Goal: Task Accomplishment & Management: Complete application form

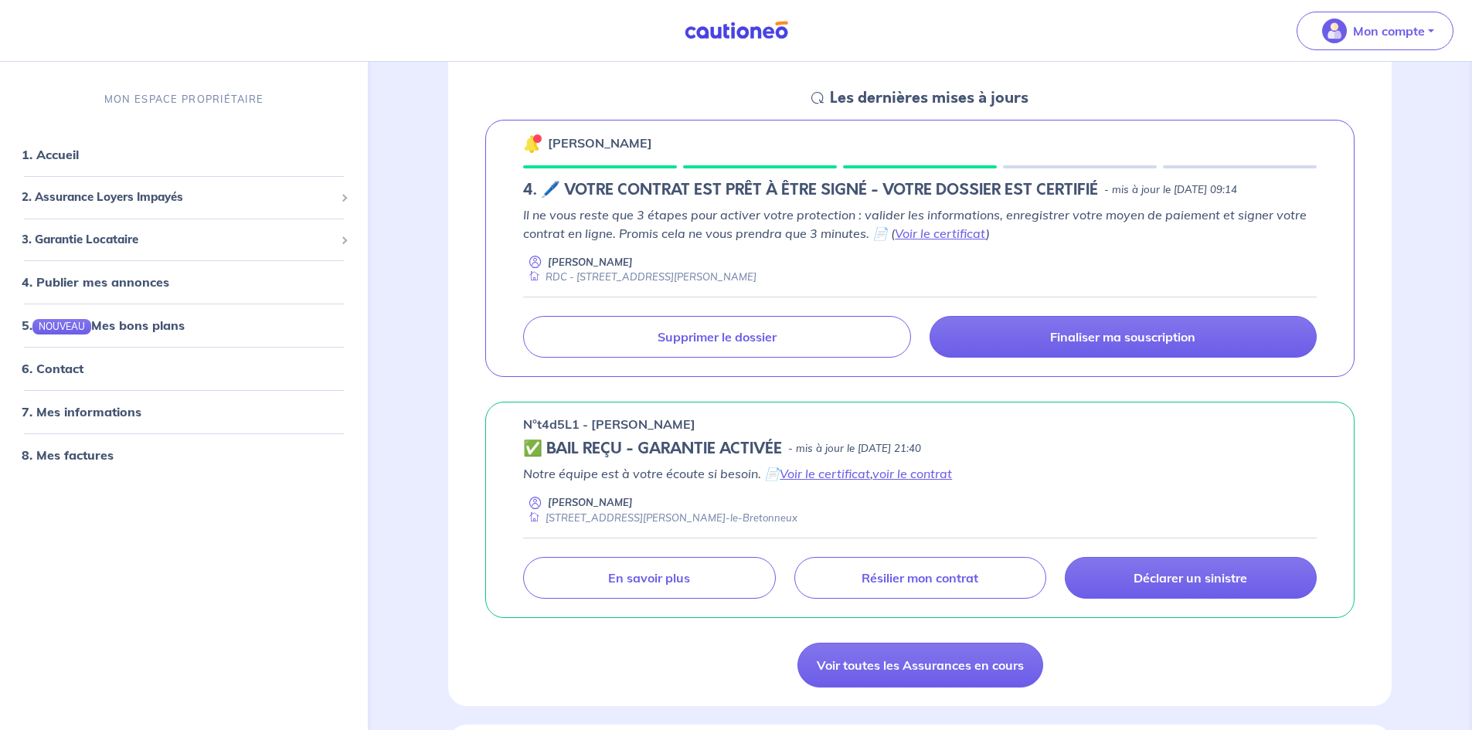
scroll to position [309, 0]
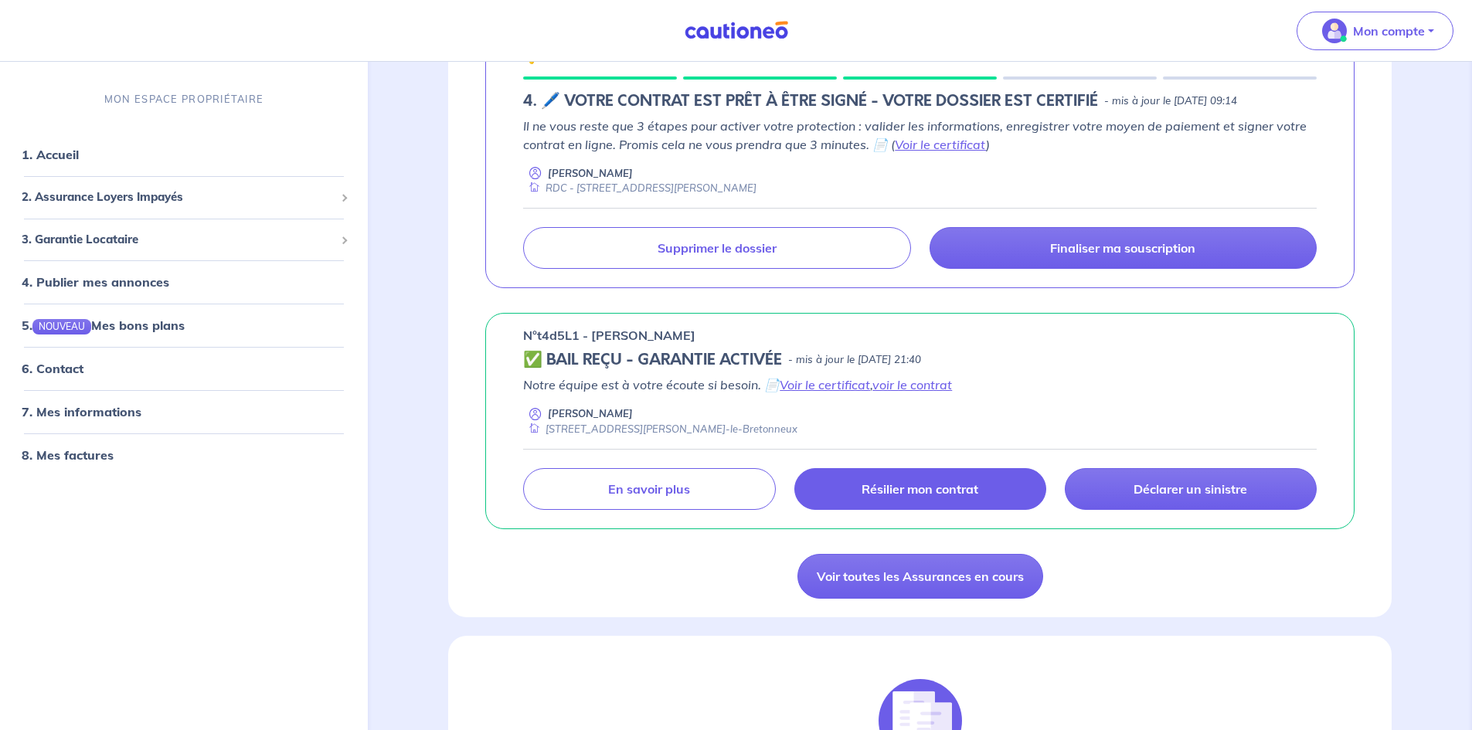
click at [903, 499] on link "Résilier mon contrat" at bounding box center [921, 489] width 252 height 42
click at [903, 385] on link "voir le contrat" at bounding box center [913, 384] width 80 height 15
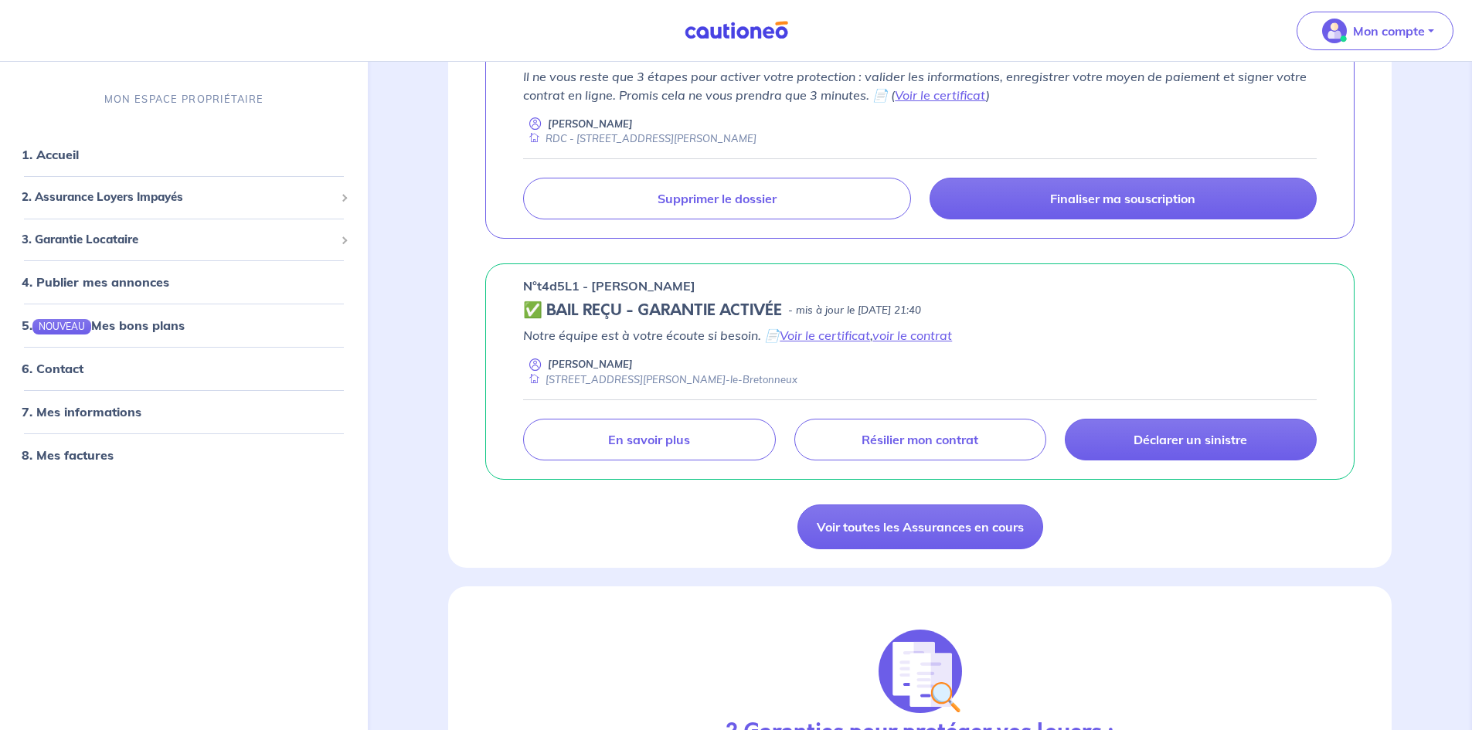
scroll to position [386, 0]
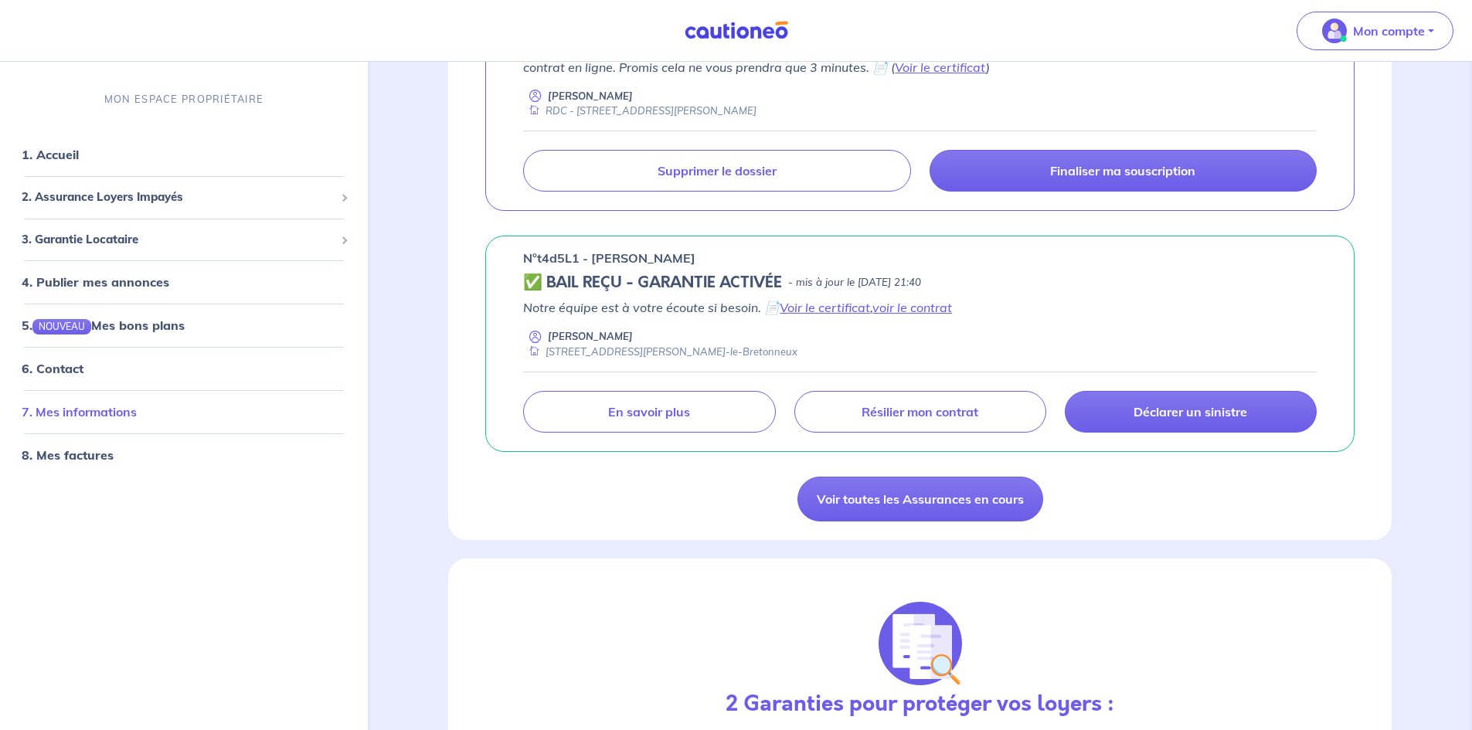
click at [124, 420] on link "7. Mes informations" at bounding box center [79, 411] width 115 height 15
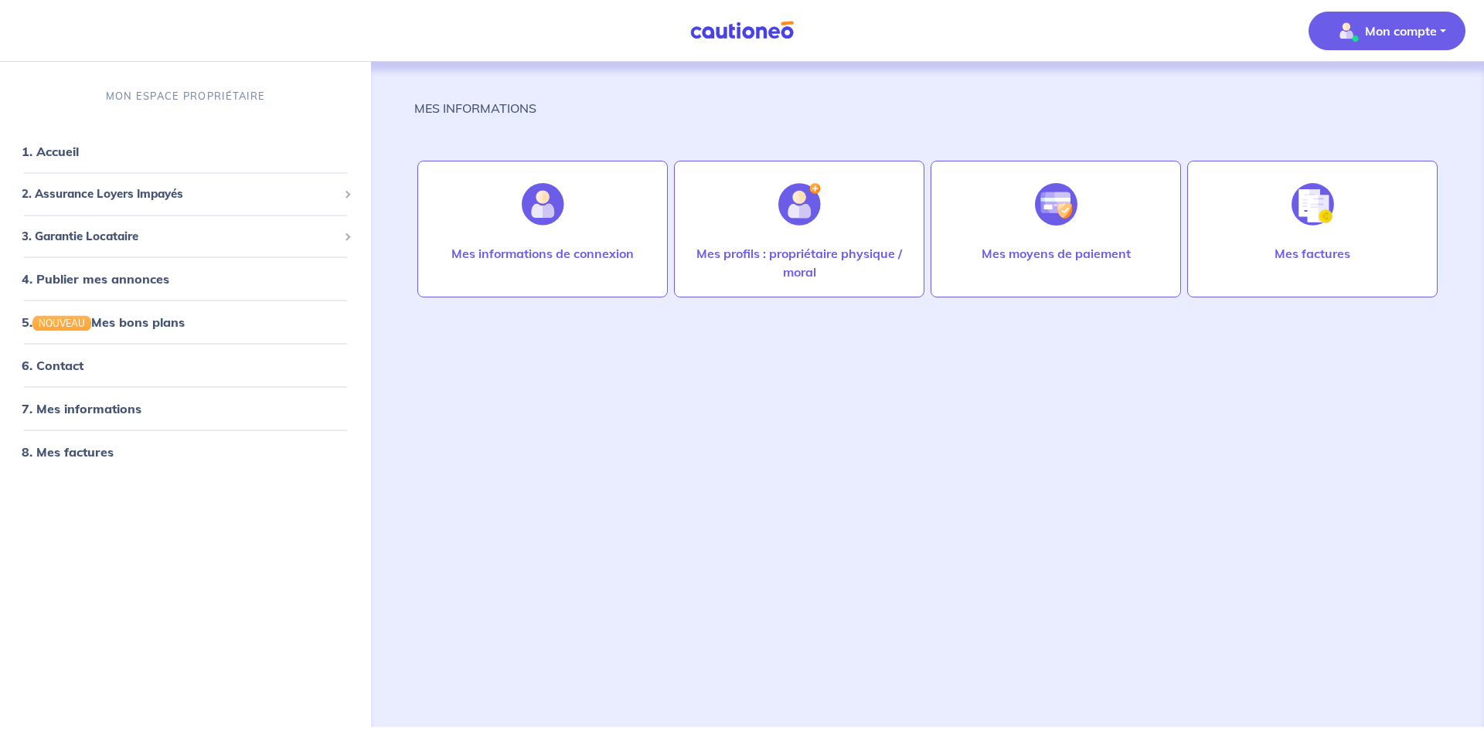
click at [1412, 20] on span "Mon compte" at bounding box center [1382, 31] width 109 height 25
click at [1400, 104] on link "Mes informations" at bounding box center [1371, 95] width 124 height 25
click at [53, 200] on span "2. Assurance Loyers Impayés" at bounding box center [180, 194] width 316 height 18
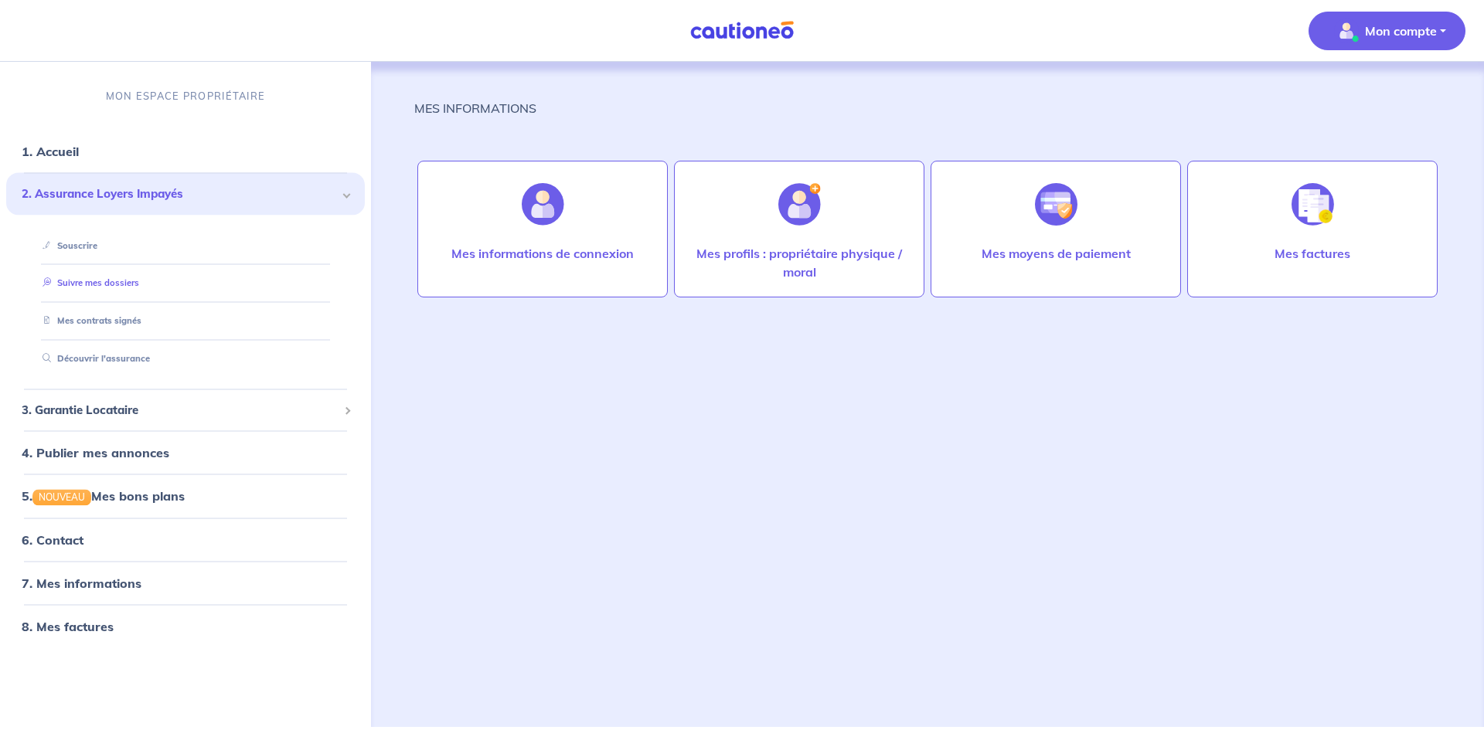
click at [95, 285] on link "Suivre mes dossiers" at bounding box center [87, 282] width 103 height 11
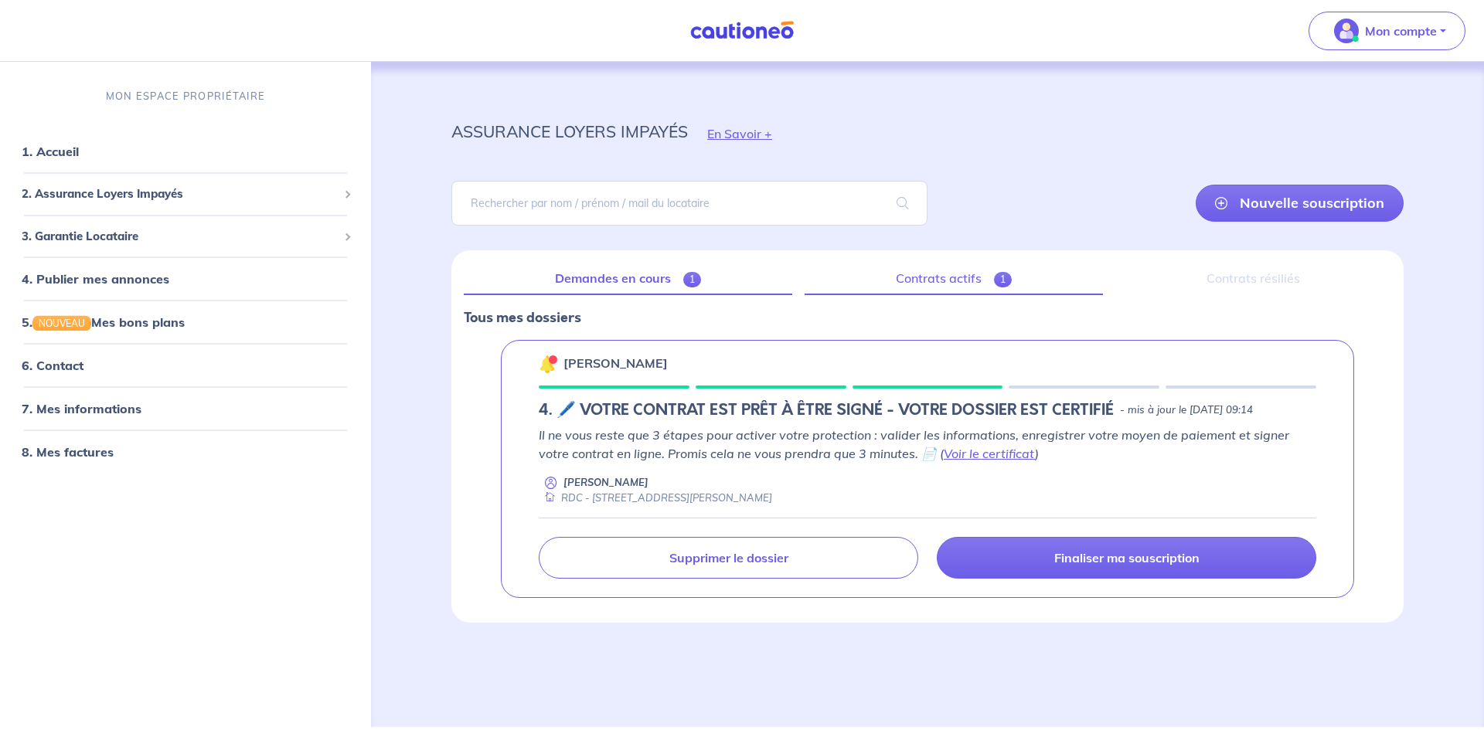
click at [929, 291] on link "Contrats actifs 1" at bounding box center [954, 279] width 298 height 32
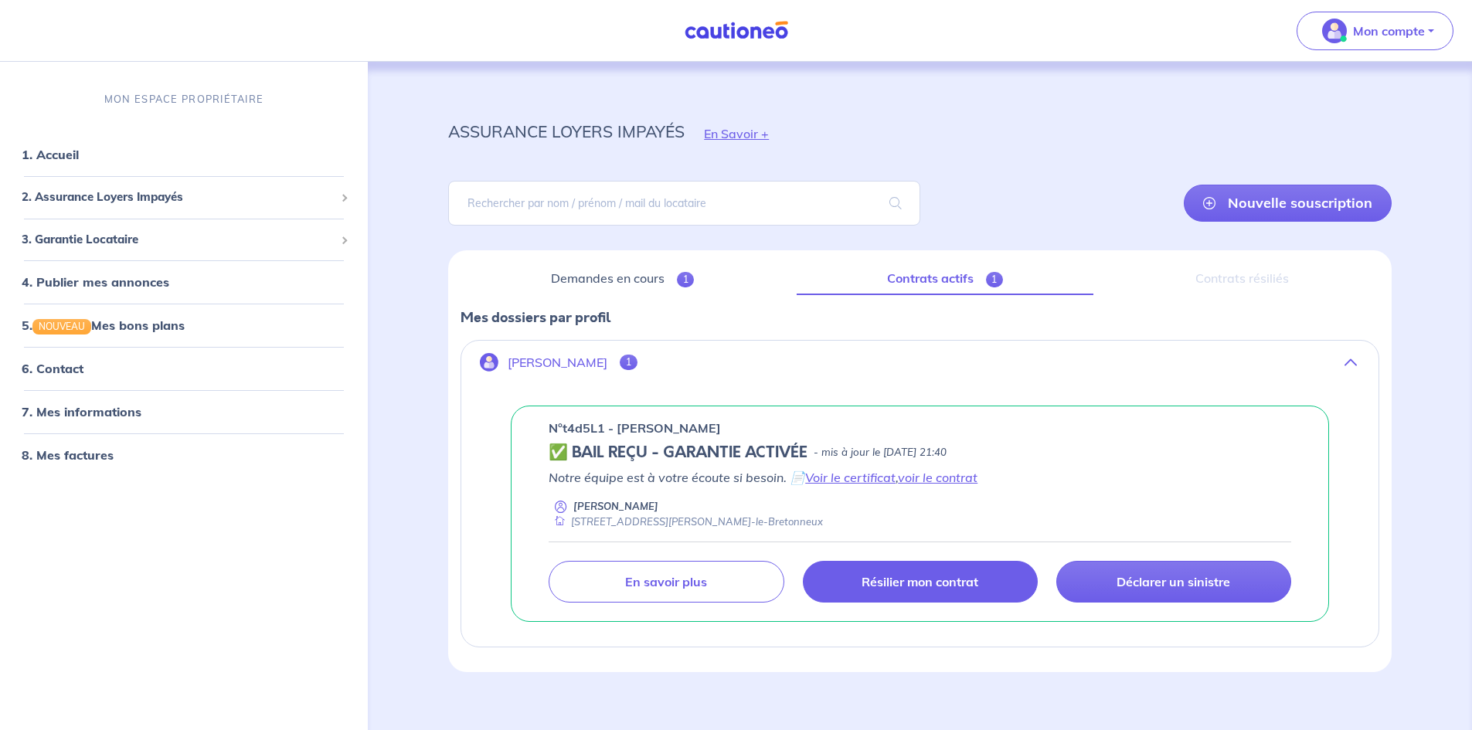
click at [936, 593] on link "Résilier mon contrat" at bounding box center [920, 582] width 235 height 42
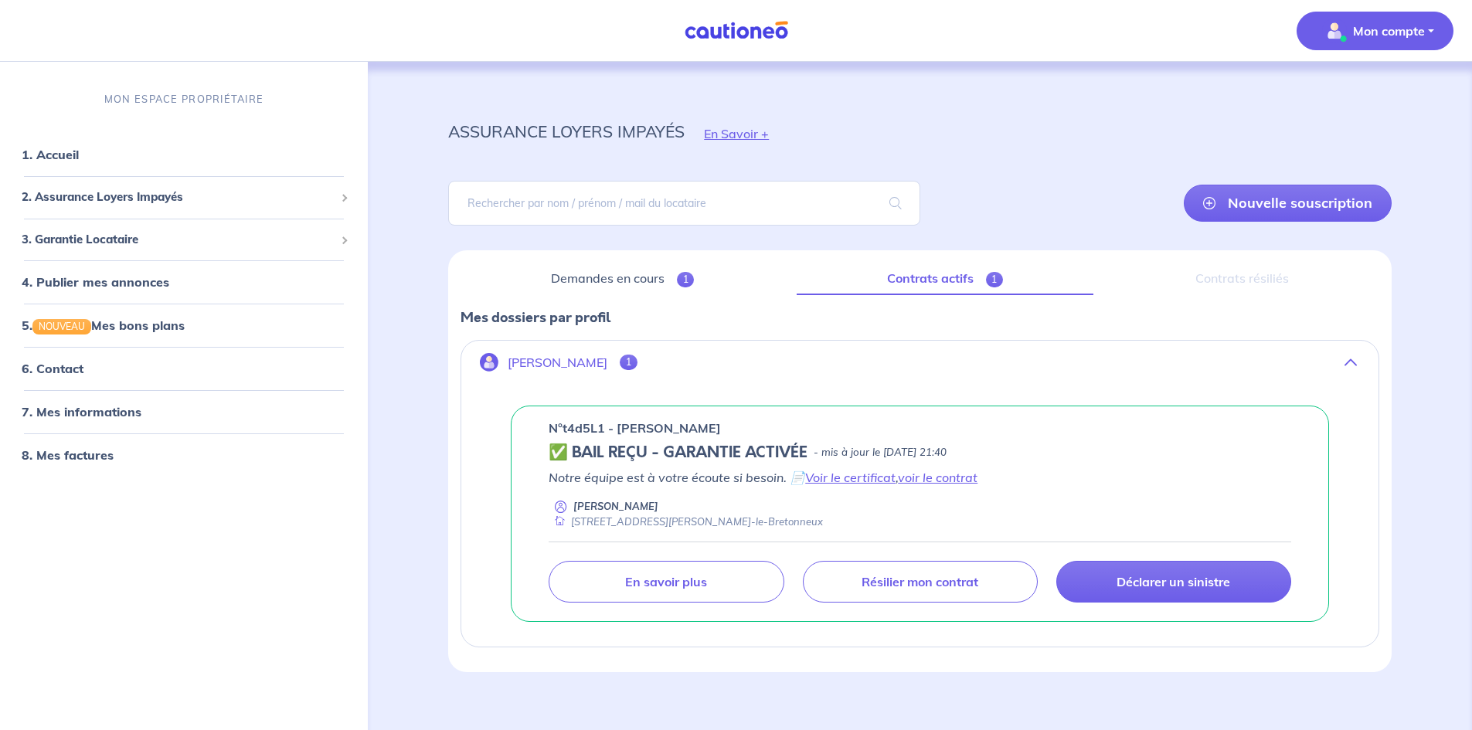
click at [1359, 38] on p "Mon compte" at bounding box center [1389, 31] width 72 height 19
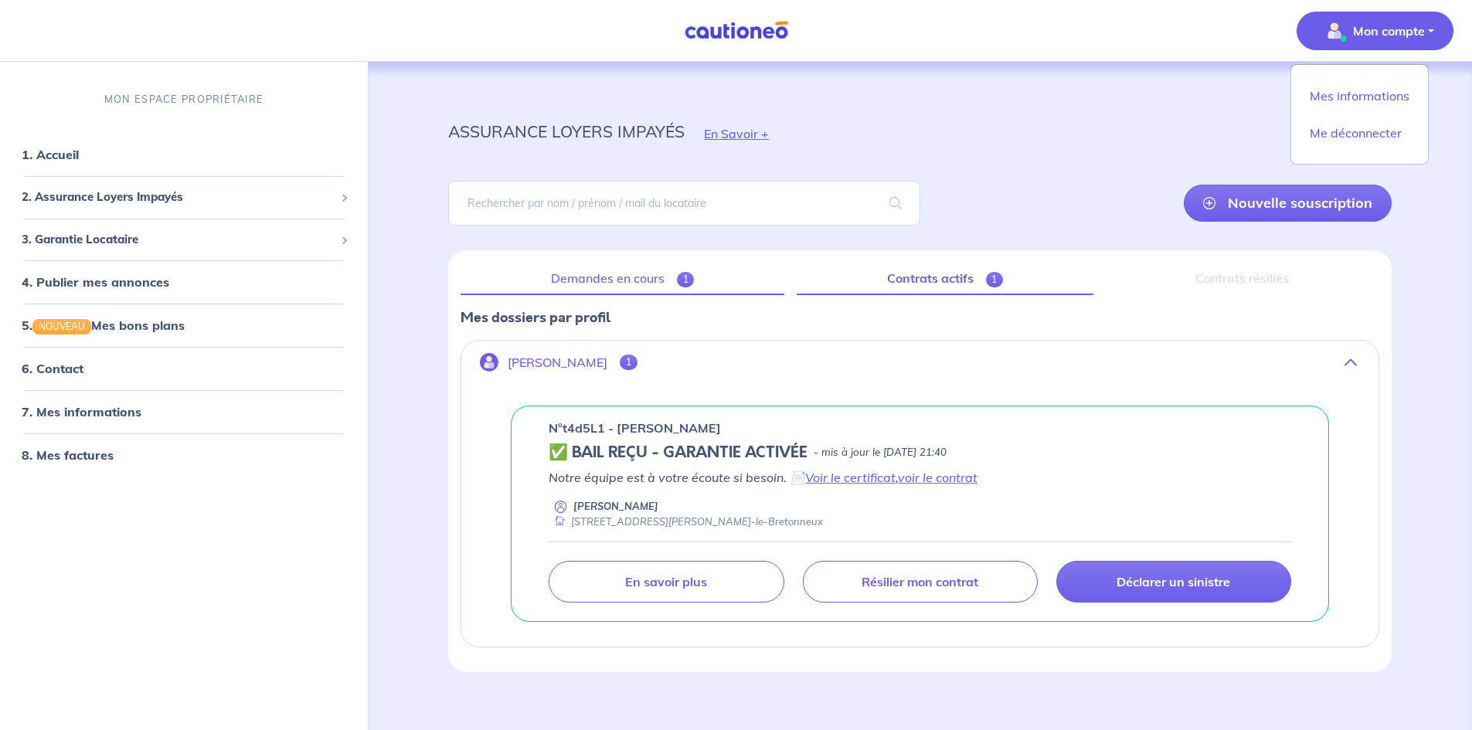
click at [567, 284] on link "Demandes en cours 1" at bounding box center [623, 279] width 324 height 32
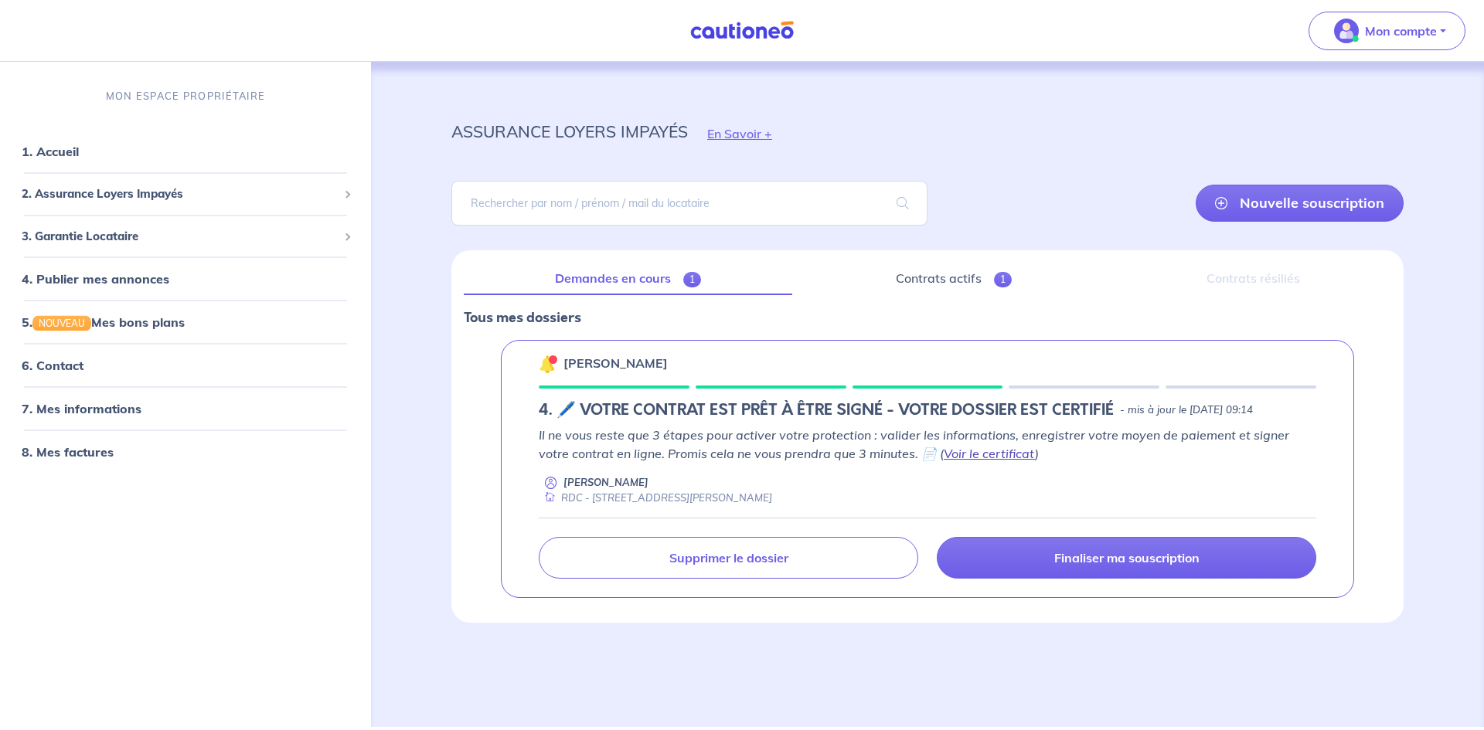
click at [984, 457] on link "Voir le certificat" at bounding box center [989, 453] width 91 height 15
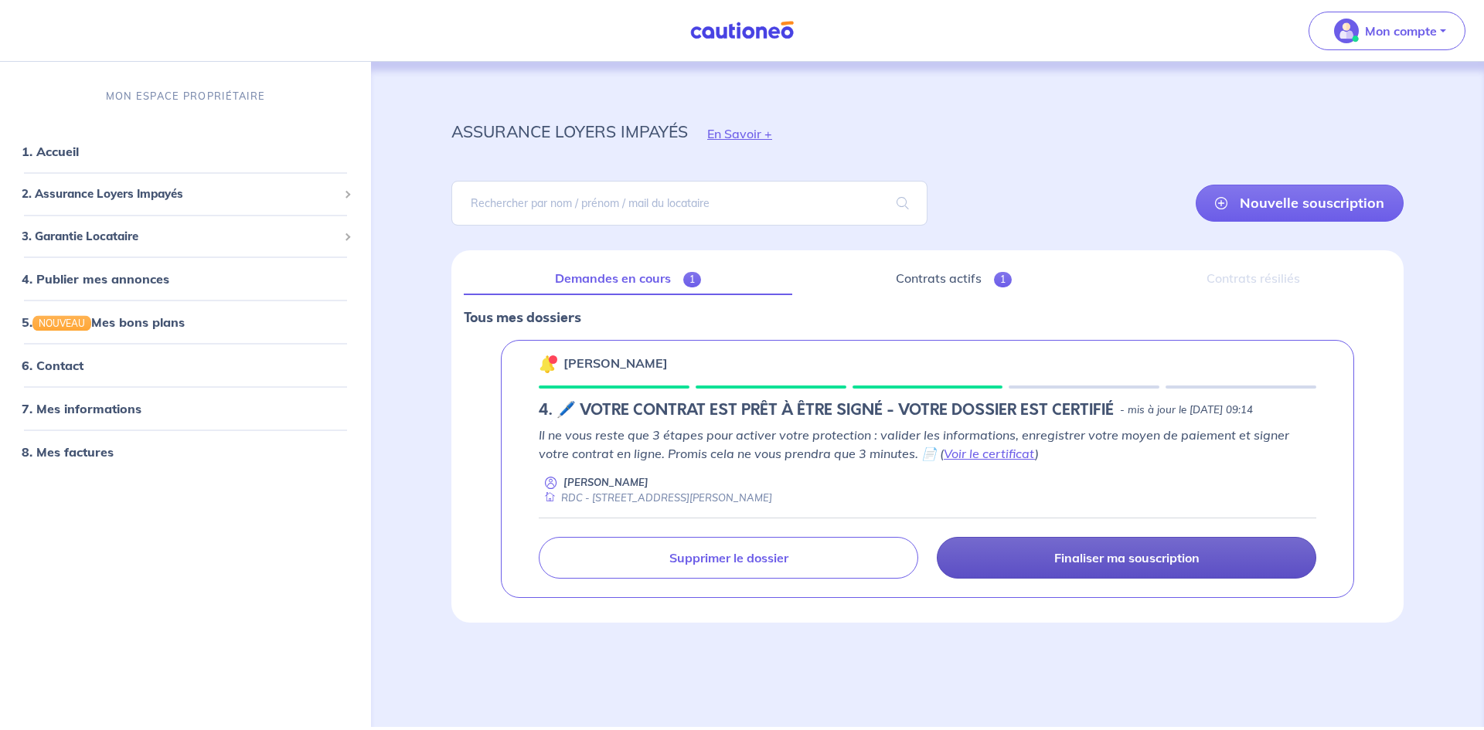
click at [1080, 560] on p "Finaliser ma souscription" at bounding box center [1126, 557] width 145 height 15
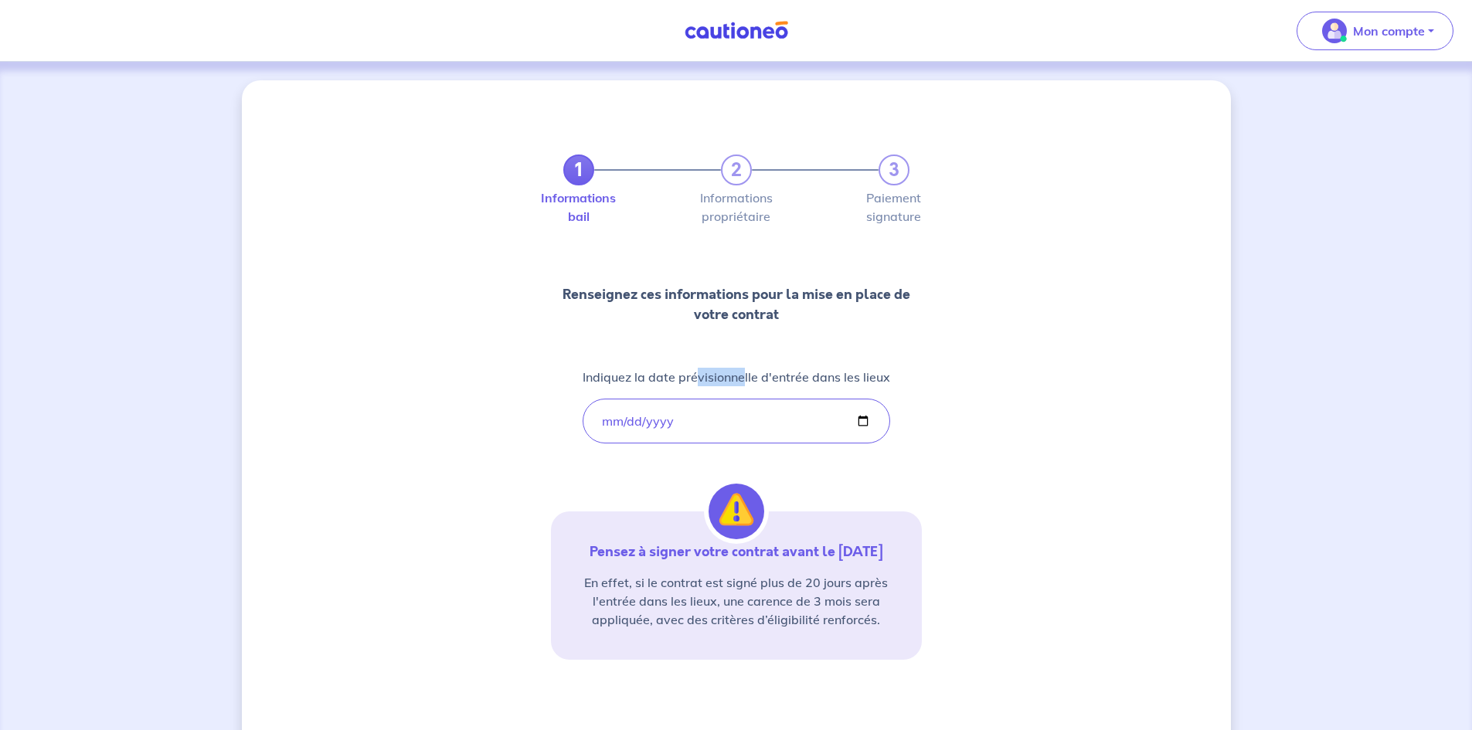
drag, startPoint x: 699, startPoint y: 376, endPoint x: 744, endPoint y: 372, distance: 45.8
click at [744, 372] on p "Indiquez la date prévisionnelle d'entrée dans les lieux" at bounding box center [737, 377] width 308 height 19
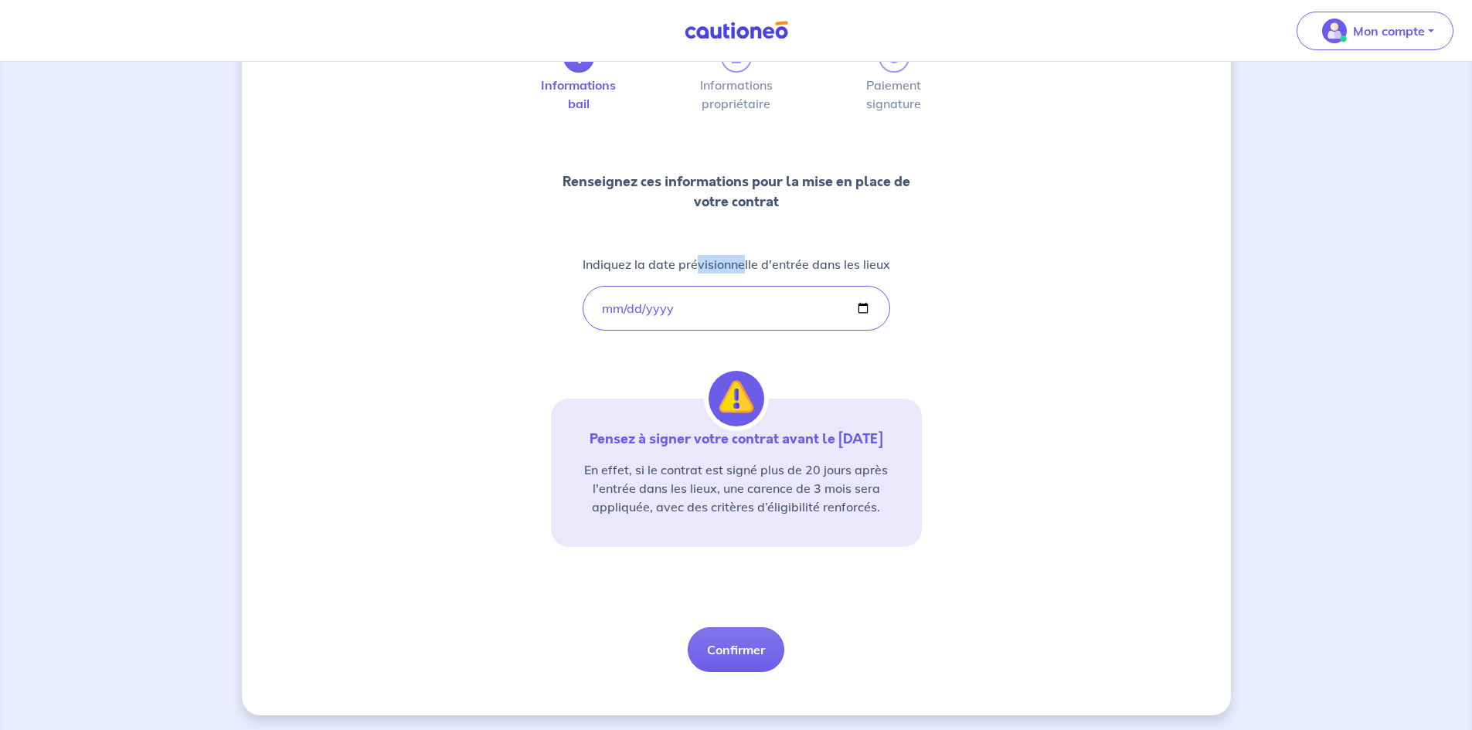
scroll to position [117, 0]
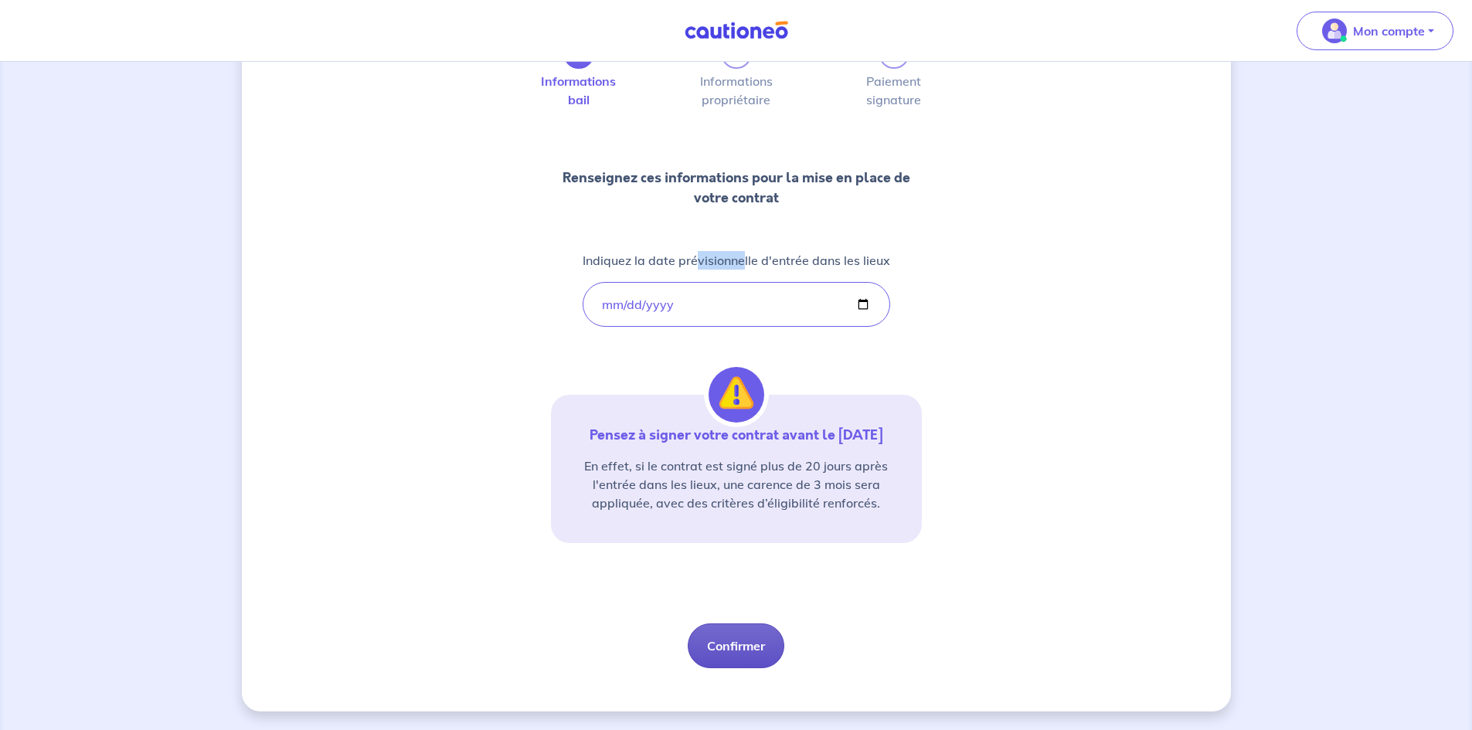
click at [728, 645] on button "Confirmer" at bounding box center [736, 646] width 97 height 45
select select "FR"
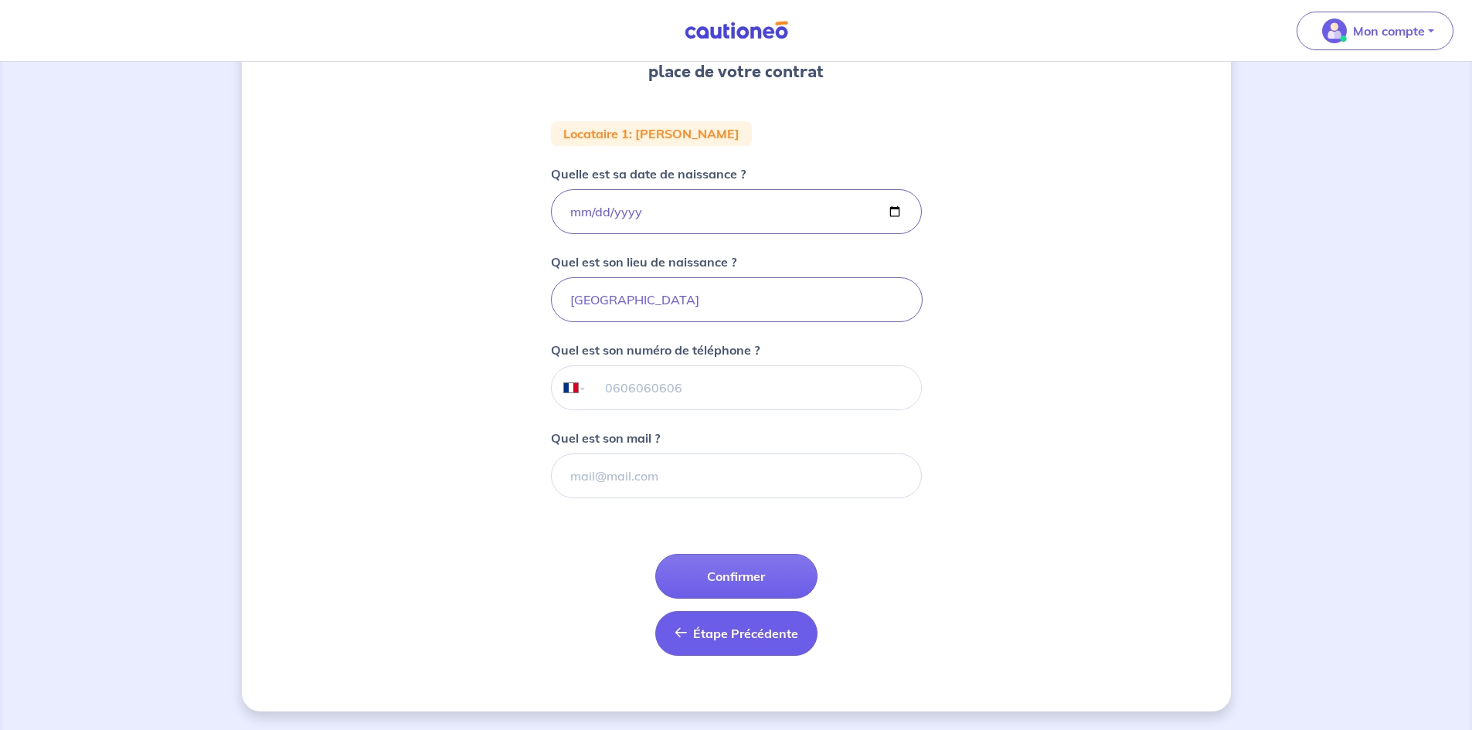
click at [692, 638] on button "Étape Précédente Précédent" at bounding box center [736, 633] width 162 height 45
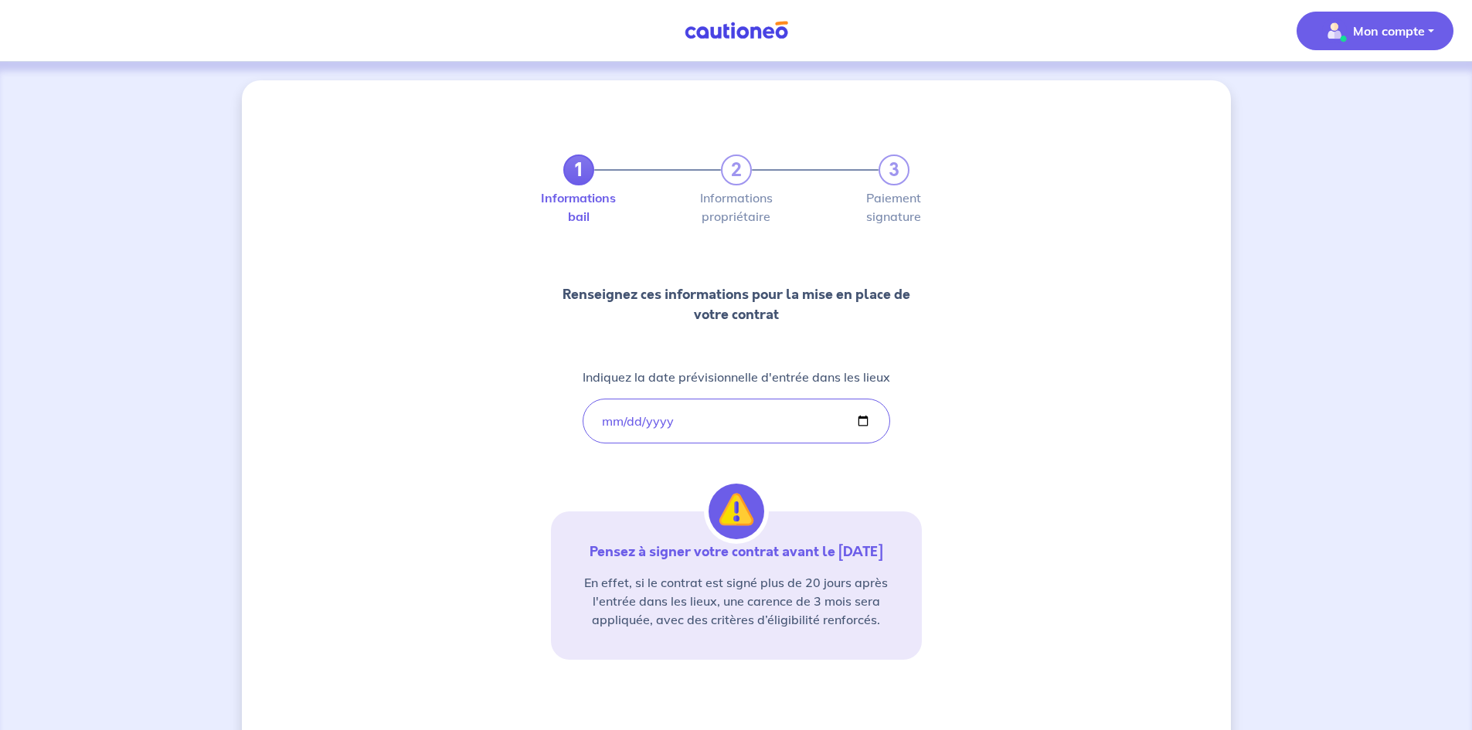
click at [1417, 23] on p "Mon compte" at bounding box center [1389, 31] width 72 height 19
click at [1355, 142] on link "Me déconnecter" at bounding box center [1360, 133] width 124 height 25
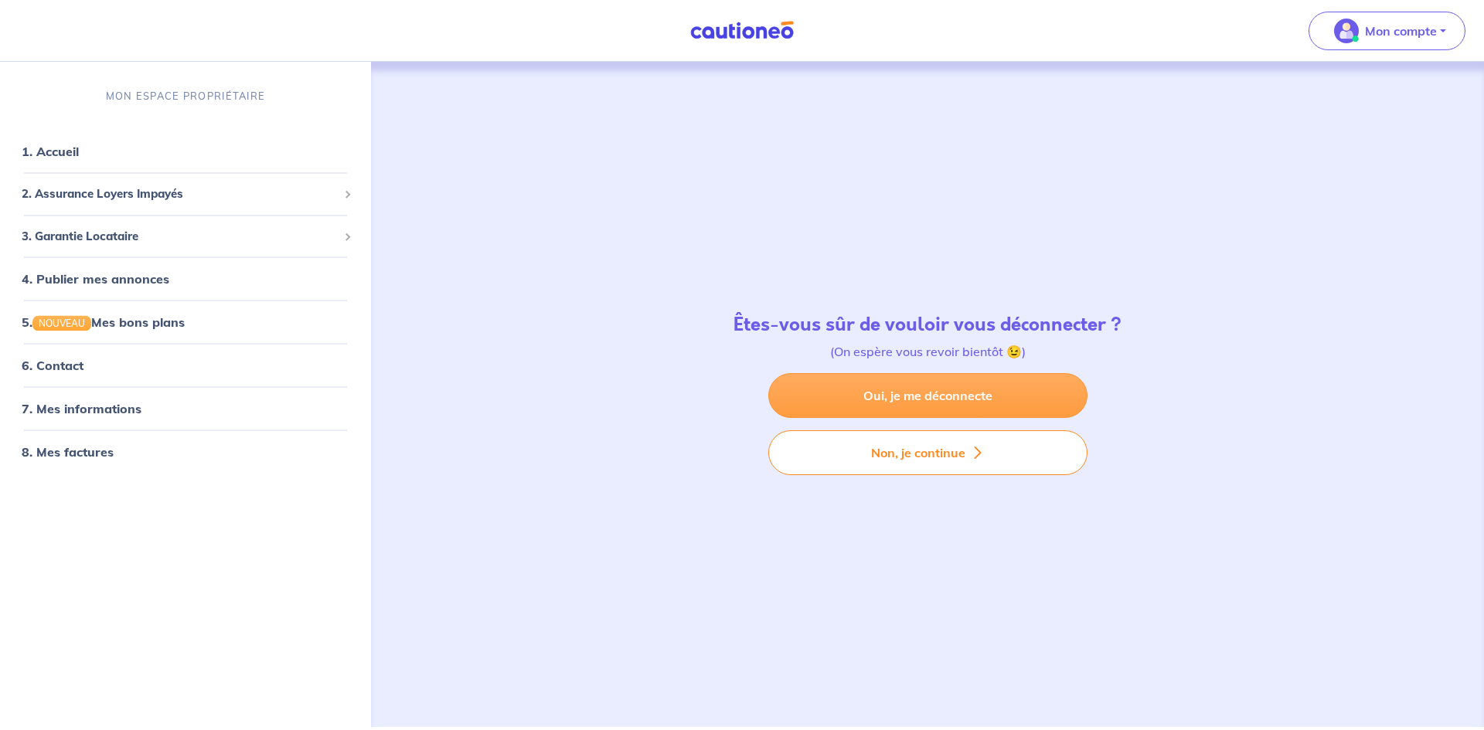
click at [927, 404] on link "Oui, je me déconnecte" at bounding box center [927, 395] width 319 height 45
